Goal: Task Accomplishment & Management: Use online tool/utility

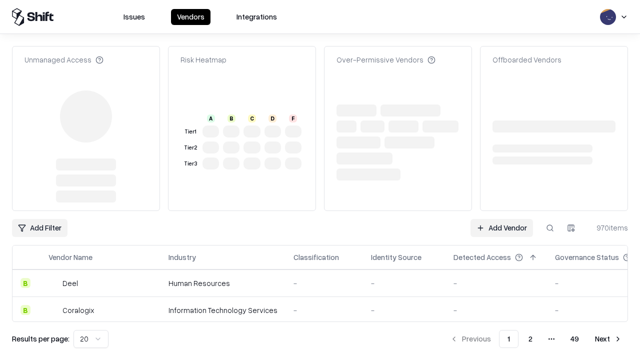
click at [502, 219] on link "Add Vendor" at bounding box center [502, 228] width 63 height 18
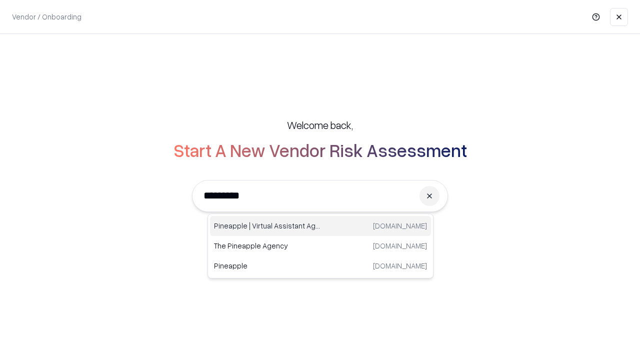
click at [321, 226] on div "Pineapple | Virtual Assistant Agency [DOMAIN_NAME]" at bounding box center [320, 226] width 221 height 20
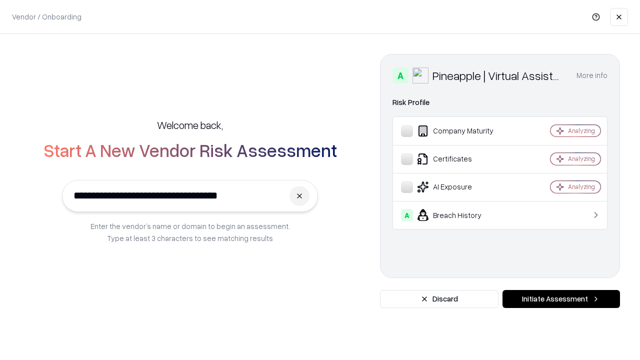
type input "**********"
click at [561, 299] on button "Initiate Assessment" at bounding box center [562, 299] width 118 height 18
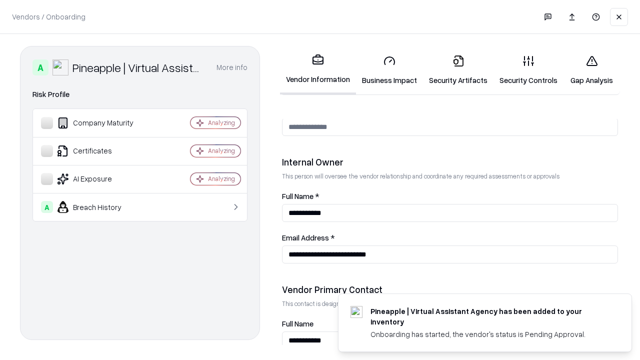
scroll to position [518, 0]
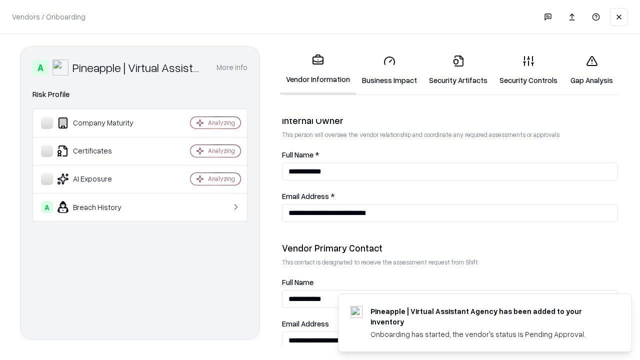
click at [390, 70] on link "Business Impact" at bounding box center [389, 70] width 67 height 47
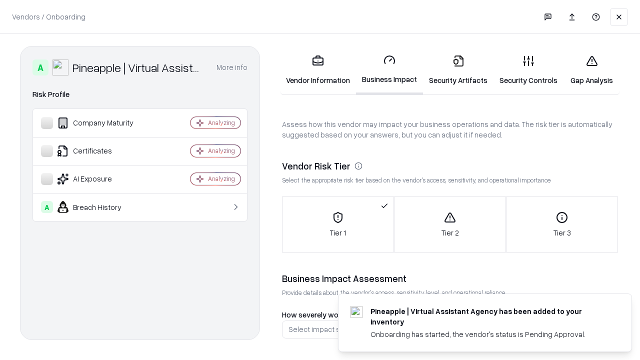
click at [592, 70] on link "Gap Analysis" at bounding box center [592, 70] width 57 height 47
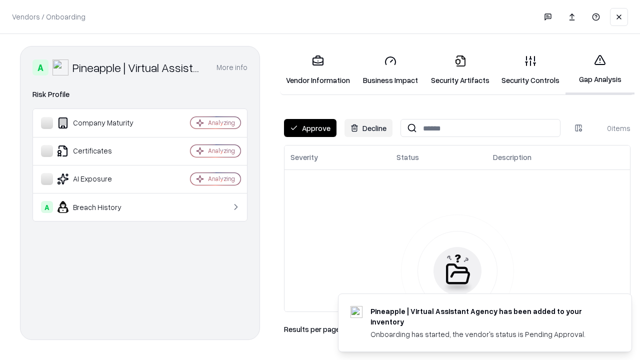
click at [310, 128] on button "Approve" at bounding box center [310, 128] width 53 height 18
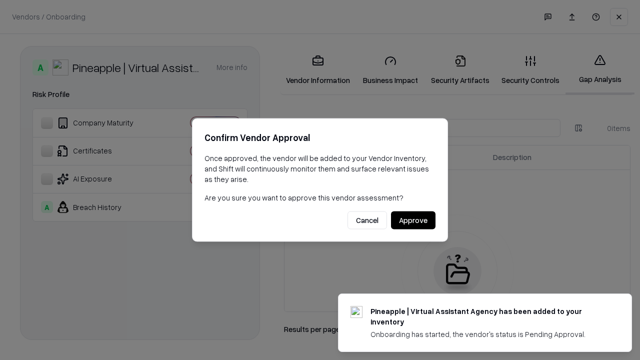
click at [413, 220] on button "Approve" at bounding box center [413, 221] width 45 height 18
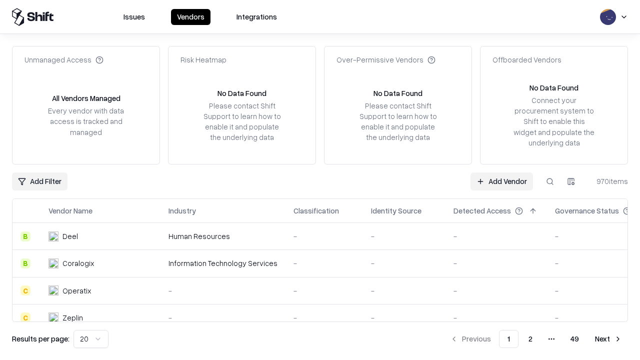
type input "**********"
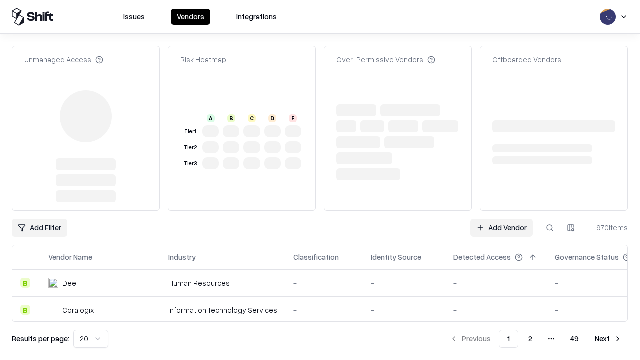
click at [502, 219] on link "Add Vendor" at bounding box center [502, 228] width 63 height 18
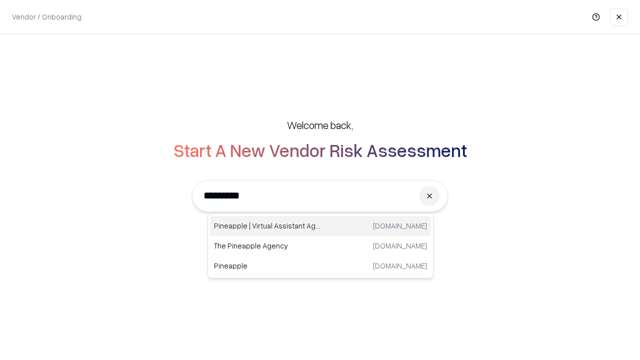
click at [321, 226] on div "Pineapple | Virtual Assistant Agency [DOMAIN_NAME]" at bounding box center [320, 226] width 221 height 20
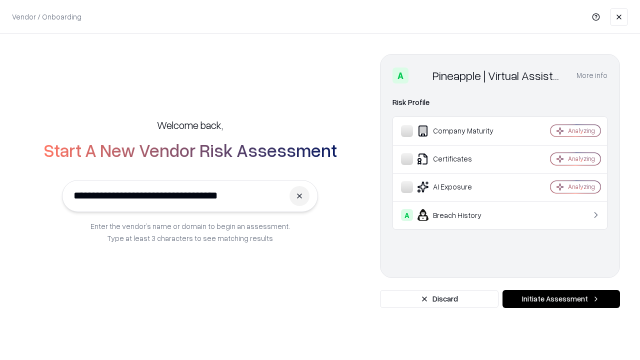
type input "**********"
click at [561, 299] on button "Initiate Assessment" at bounding box center [562, 299] width 118 height 18
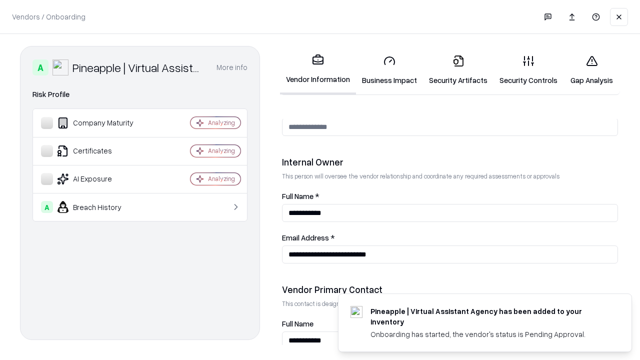
scroll to position [518, 0]
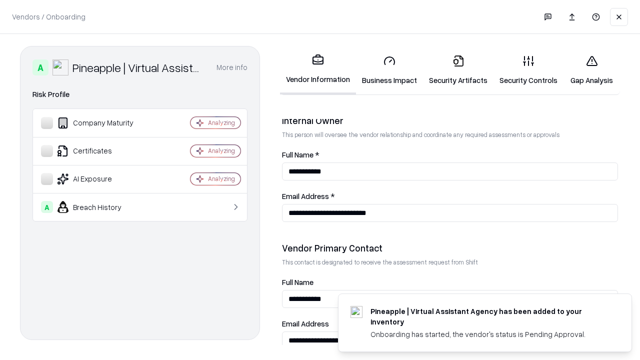
click at [592, 70] on link "Gap Analysis" at bounding box center [592, 70] width 57 height 47
